Goal: Information Seeking & Learning: Learn about a topic

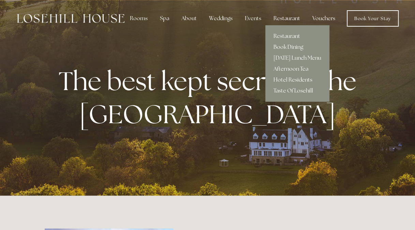
click at [287, 20] on div "Restaurant" at bounding box center [287, 19] width 38 height 14
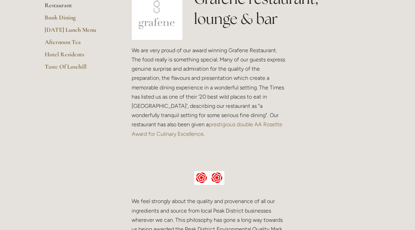
scroll to position [152, 0]
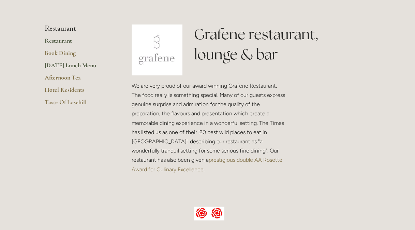
click at [72, 67] on link "[DATE] Lunch Menu" at bounding box center [77, 67] width 65 height 12
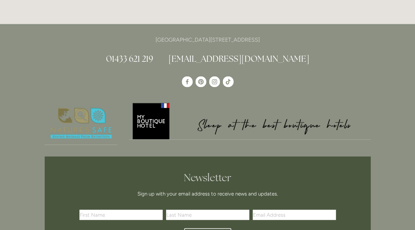
scroll to position [649, 0]
